Goal: Information Seeking & Learning: Compare options

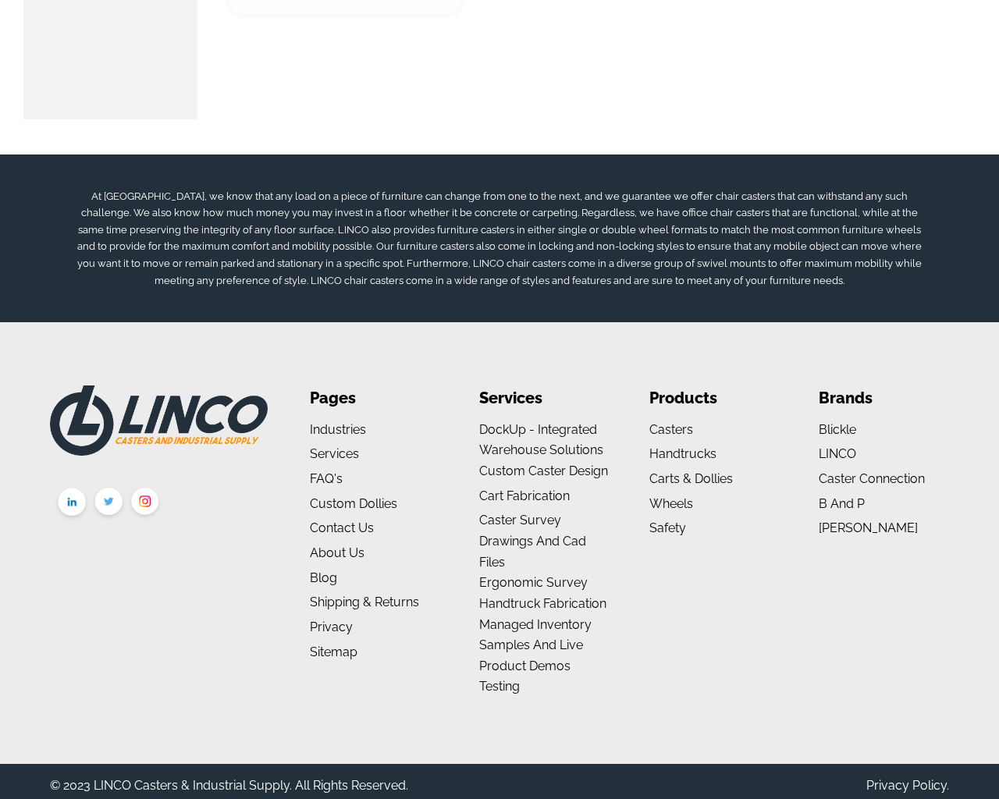
scroll to position [5409, 0]
select select "pricedesc"
checkbox input "true"
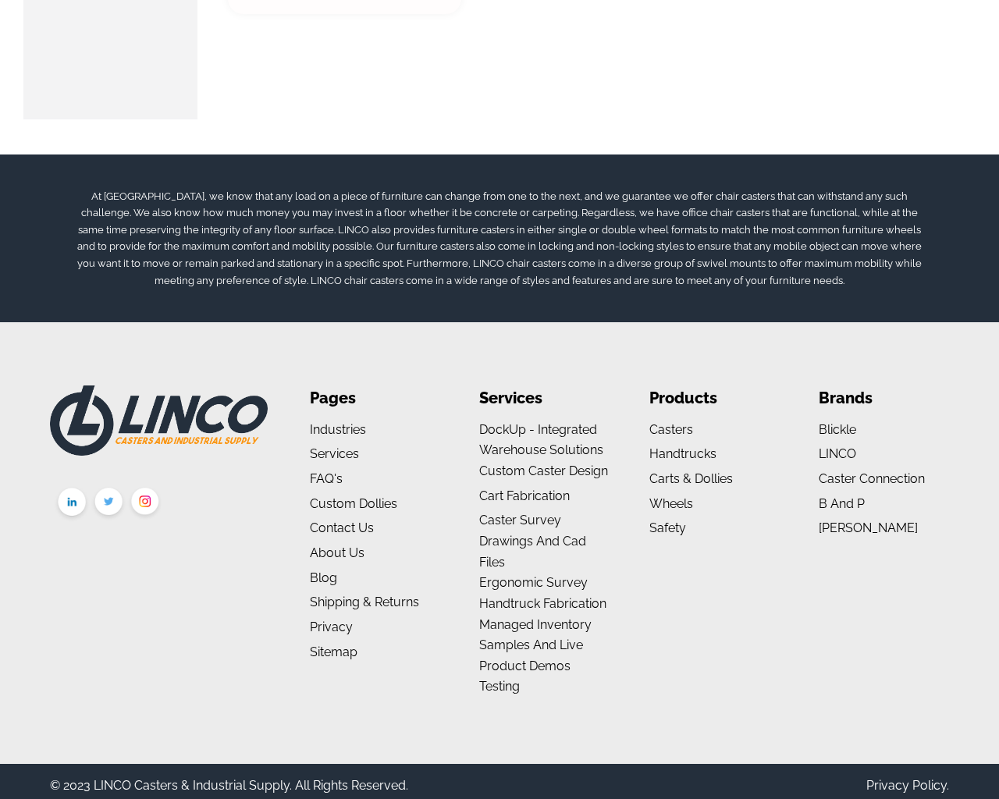
checkbox input "true"
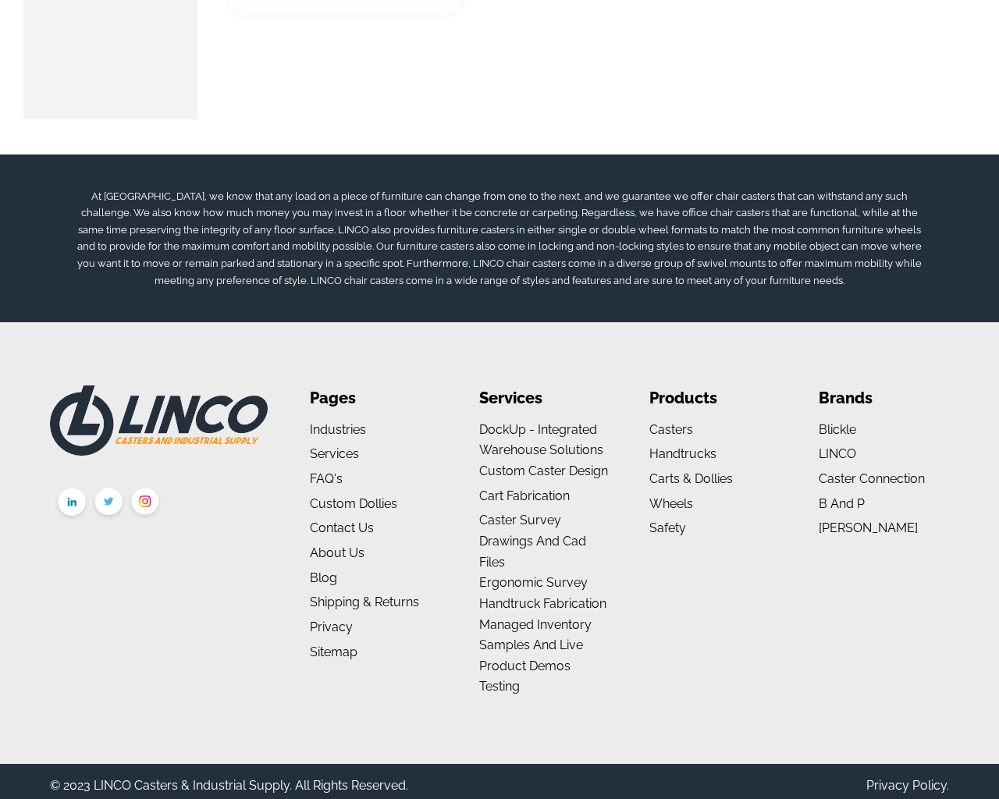
checkbox input "true"
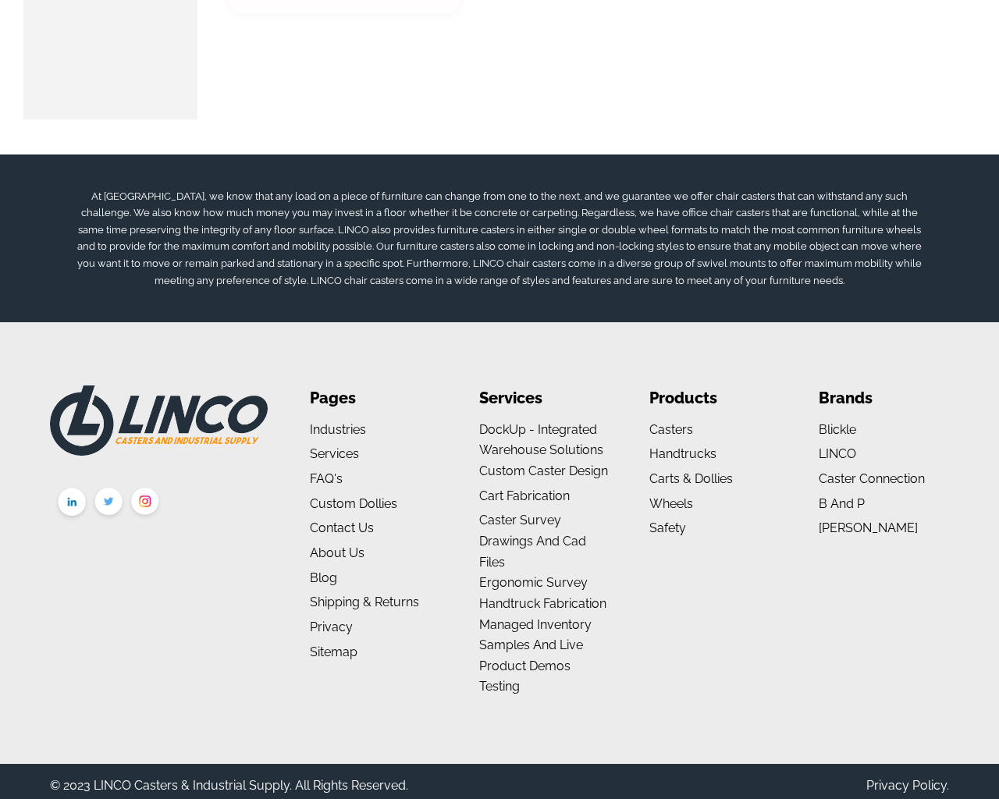
checkbox input "true"
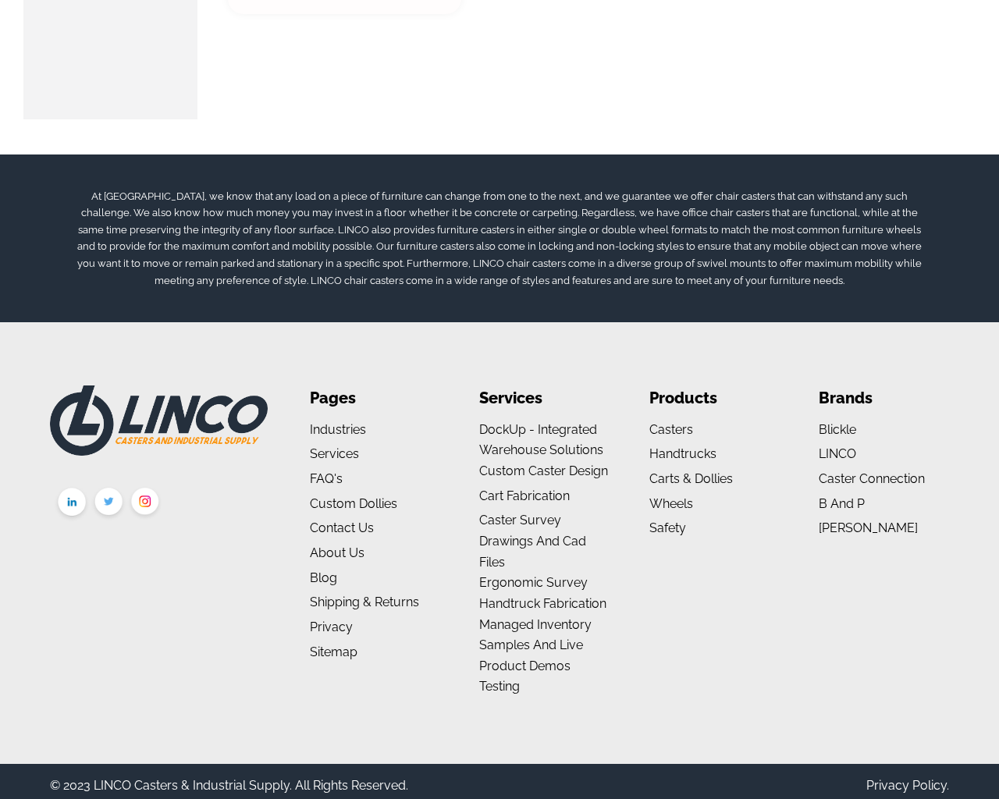
checkbox input "true"
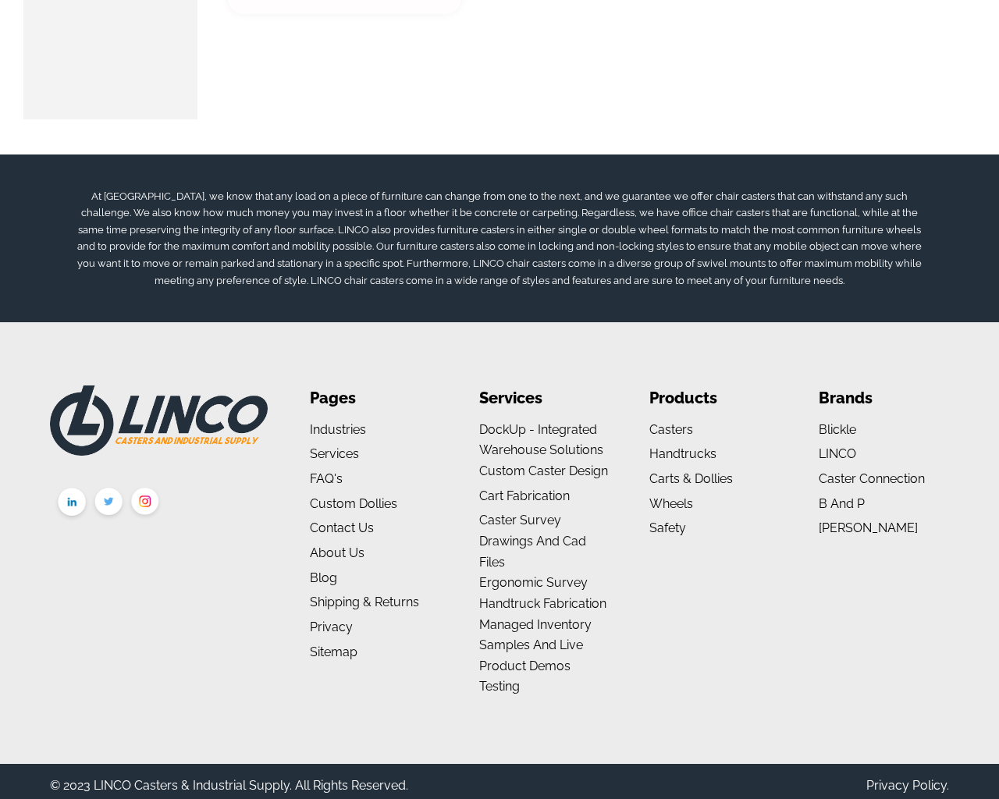
checkbox input "true"
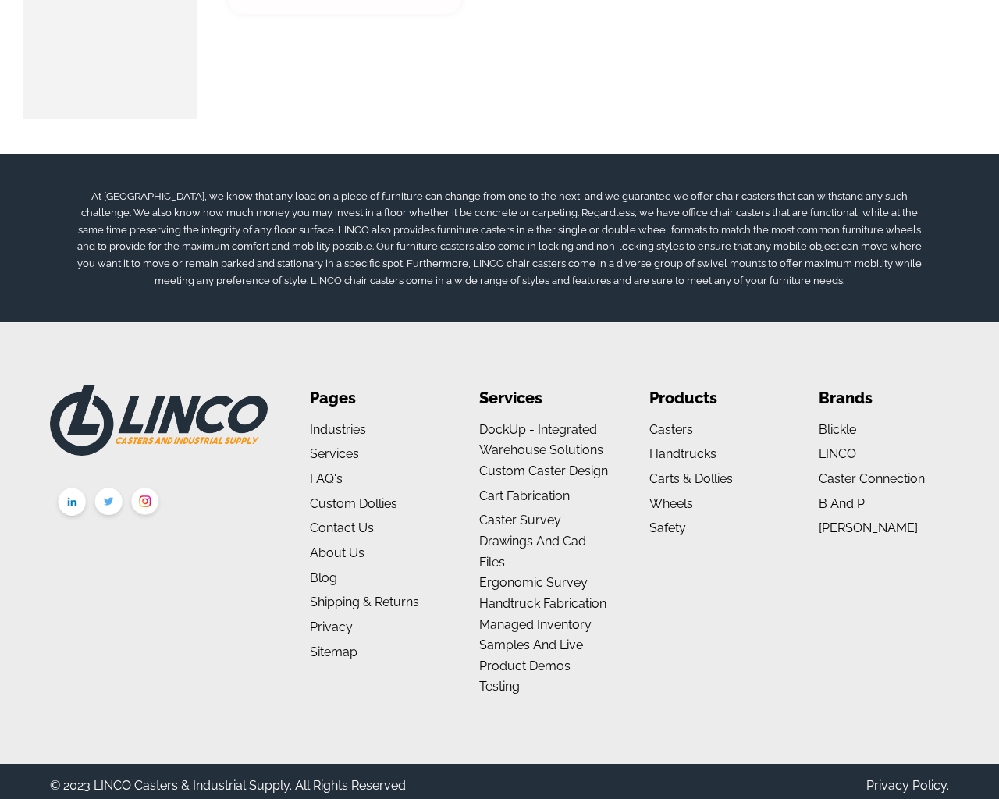
checkbox input "true"
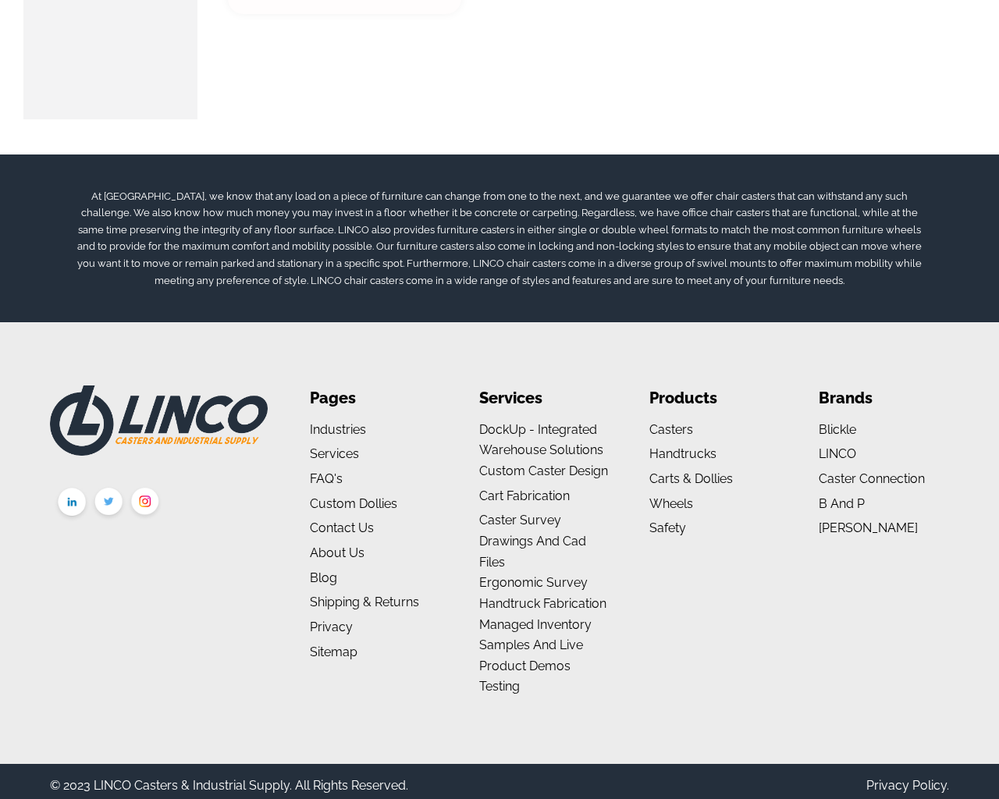
checkbox input "true"
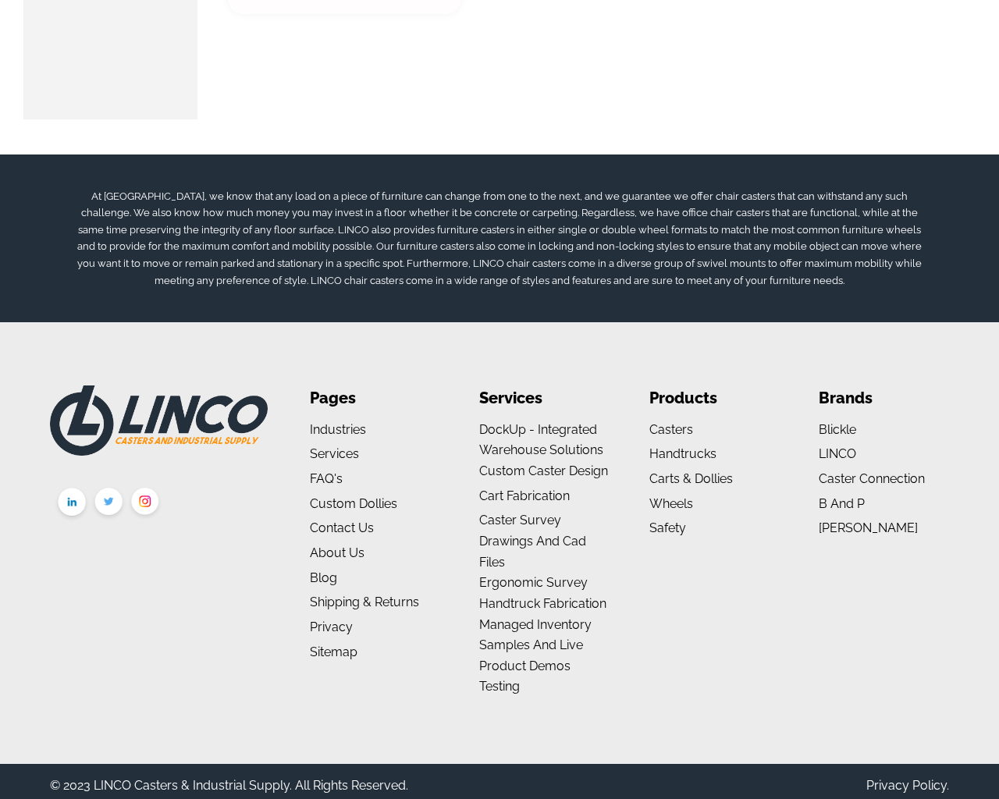
checkbox input "true"
